Goal: Task Accomplishment & Management: Use online tool/utility

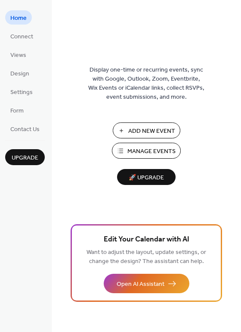
click at [166, 131] on span "Add New Event" at bounding box center [151, 131] width 47 height 9
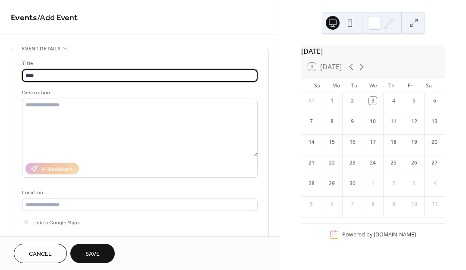
type input "****"
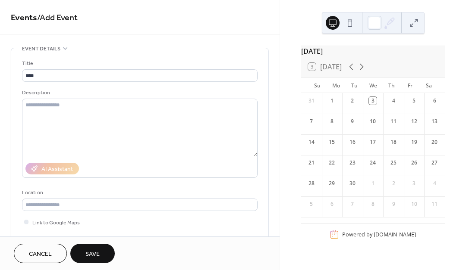
click at [106, 253] on button "Save" at bounding box center [92, 253] width 44 height 19
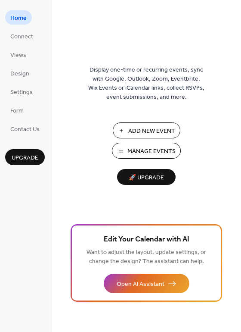
click at [168, 128] on span "Add New Event" at bounding box center [151, 131] width 47 height 9
